Goal: Task Accomplishment & Management: Complete application form

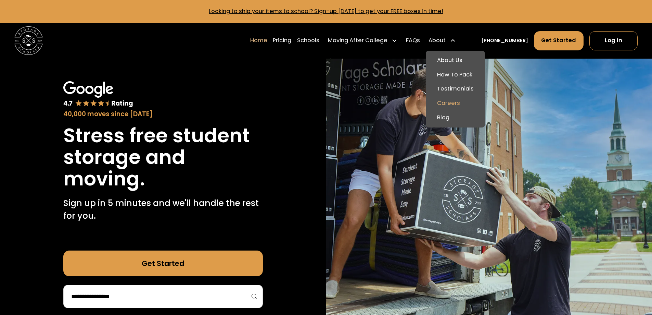
click at [458, 100] on link "Careers" at bounding box center [456, 103] width 54 height 14
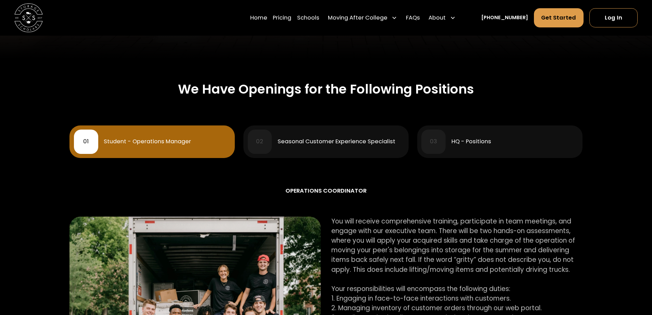
scroll to position [616, 0]
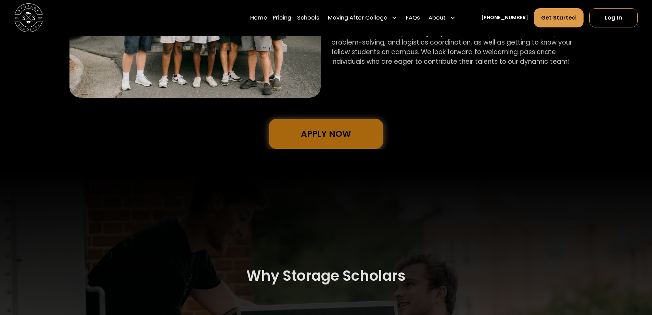
click at [344, 130] on link "Apply Now" at bounding box center [326, 134] width 114 height 30
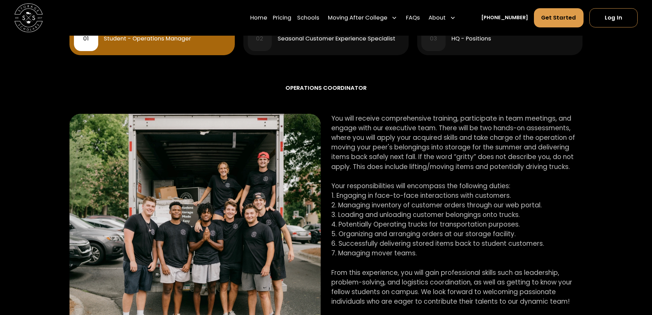
scroll to position [308, 0]
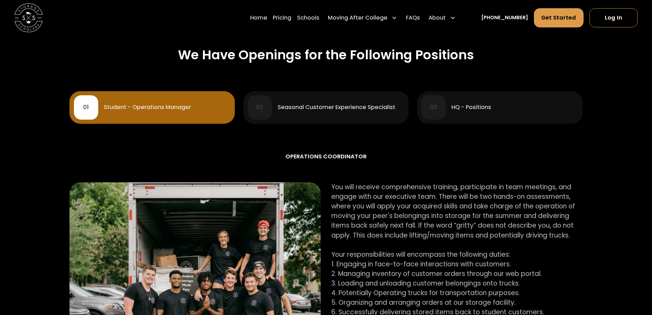
click at [465, 109] on div "HQ - Positions" at bounding box center [471, 107] width 40 height 6
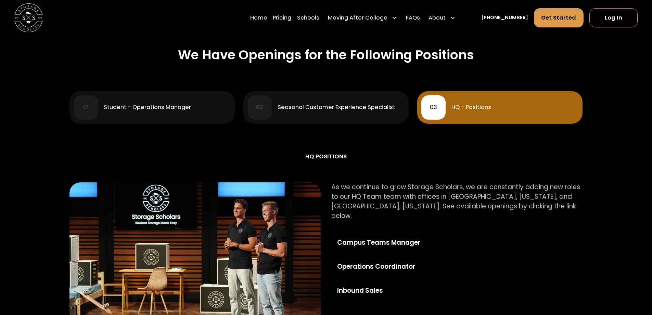
click at [335, 112] on div "02 Seasonal Customer Experience Specialist" at bounding box center [326, 107] width 157 height 24
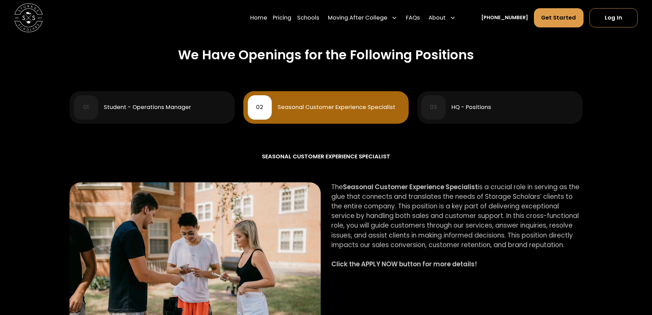
click at [474, 115] on div "03 HQ - Positions" at bounding box center [499, 107] width 157 height 24
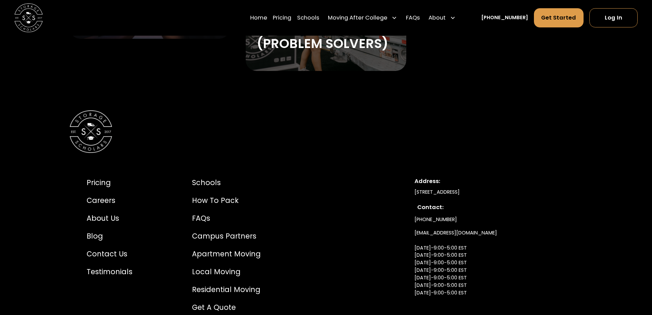
scroll to position [1403, 0]
